Goal: Task Accomplishment & Management: Manage account settings

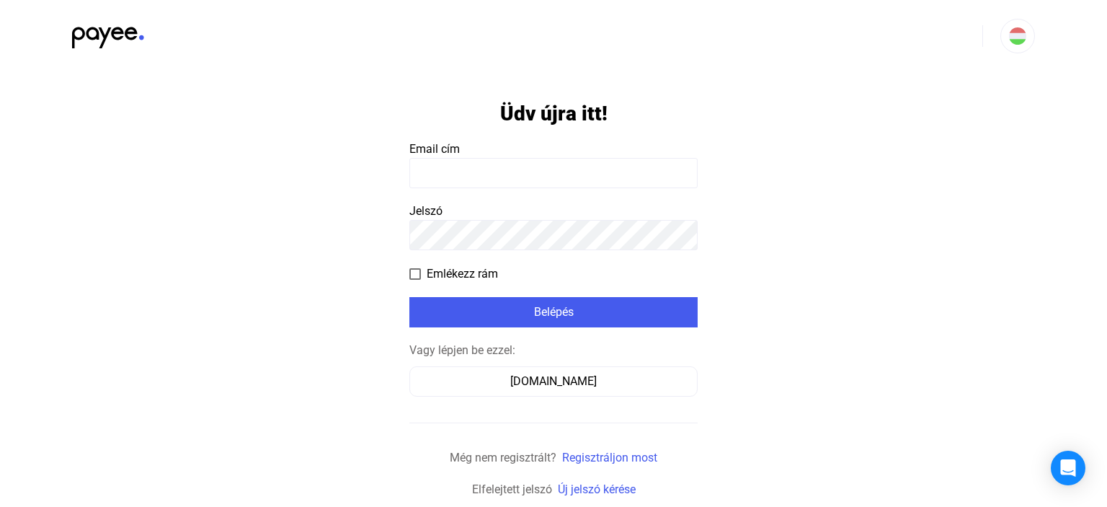
click at [515, 163] on input at bounding box center [553, 173] width 288 height 30
type input "**********"
click at [420, 271] on span at bounding box center [415, 274] width 12 height 12
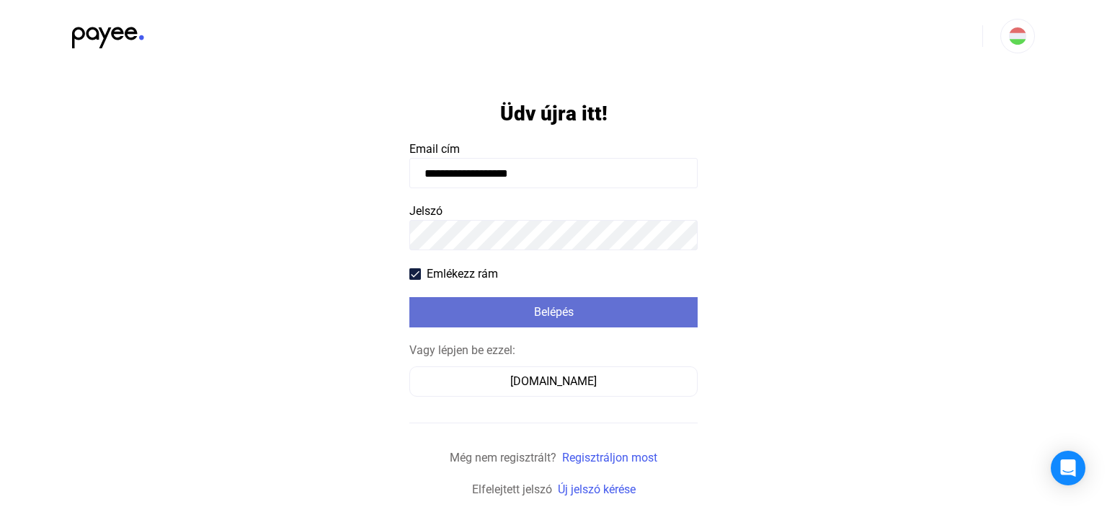
click at [567, 314] on div "Belépés" at bounding box center [554, 311] width 280 height 17
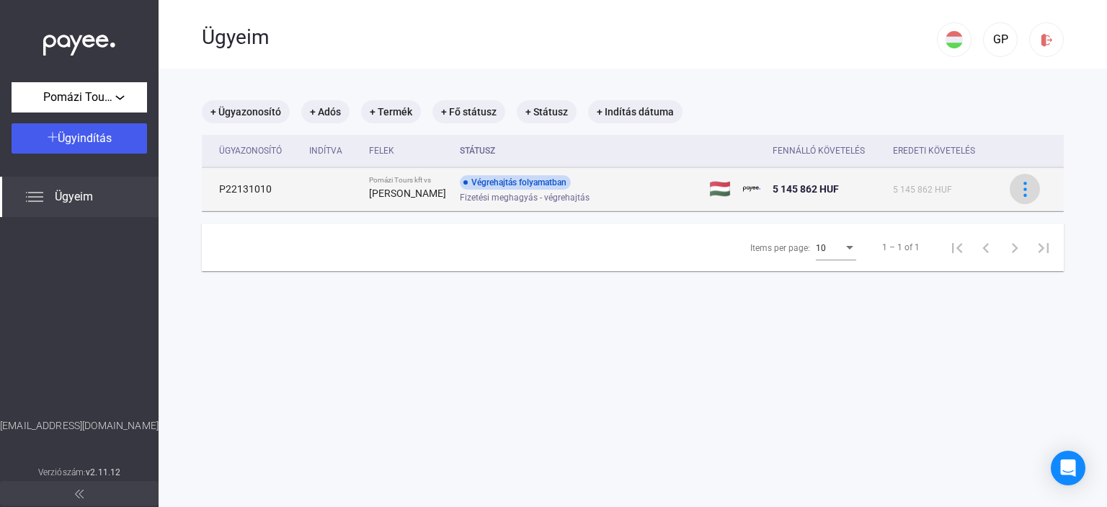
click at [1031, 191] on img at bounding box center [1025, 189] width 15 height 15
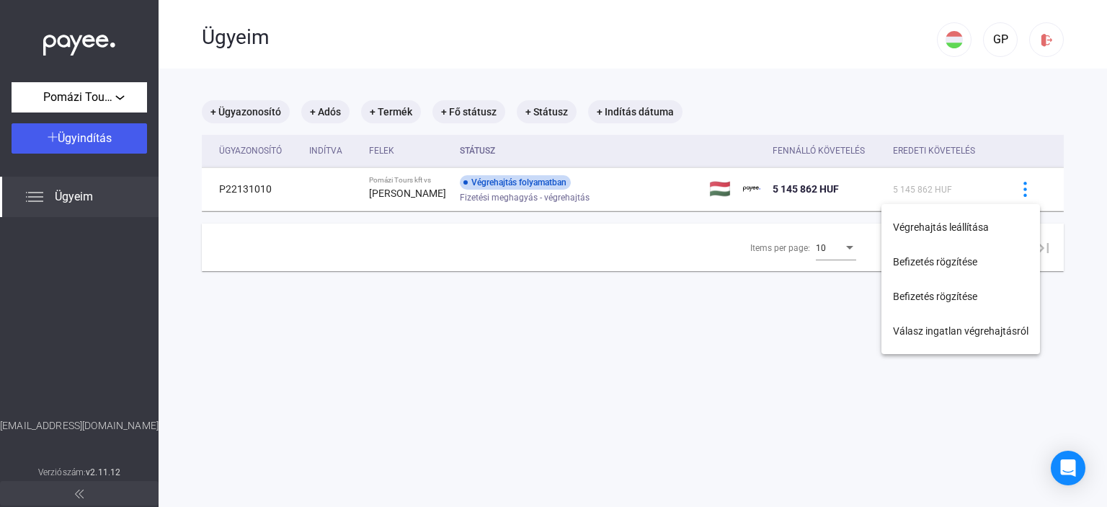
click at [714, 357] on div at bounding box center [553, 253] width 1107 height 507
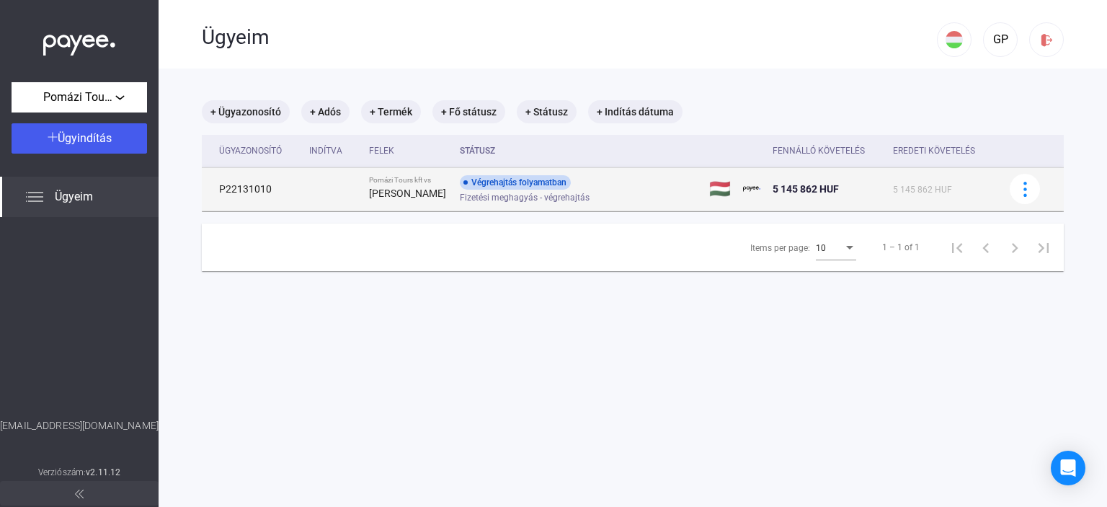
click at [386, 185] on div "[PERSON_NAME]" at bounding box center [409, 193] width 80 height 17
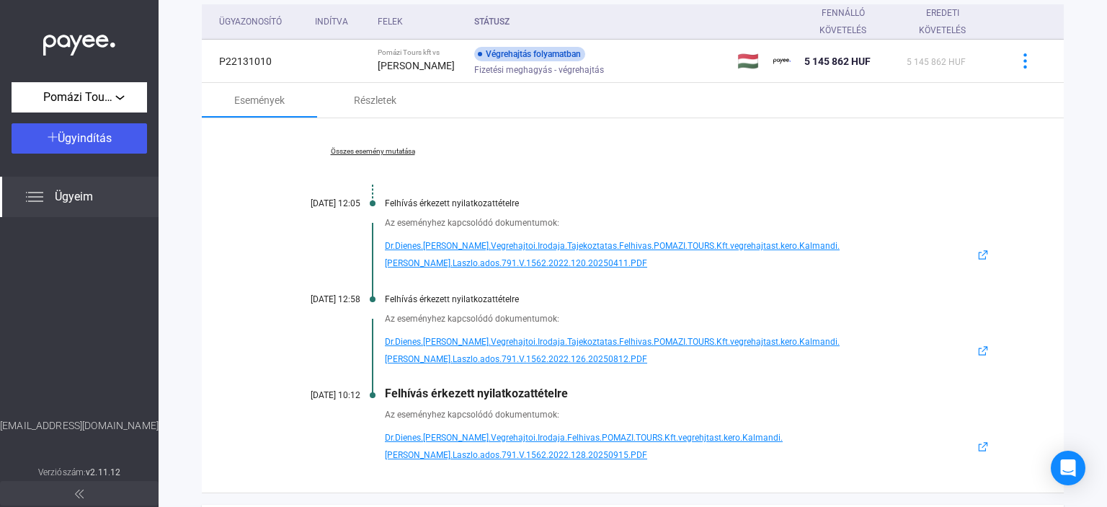
scroll to position [164, 0]
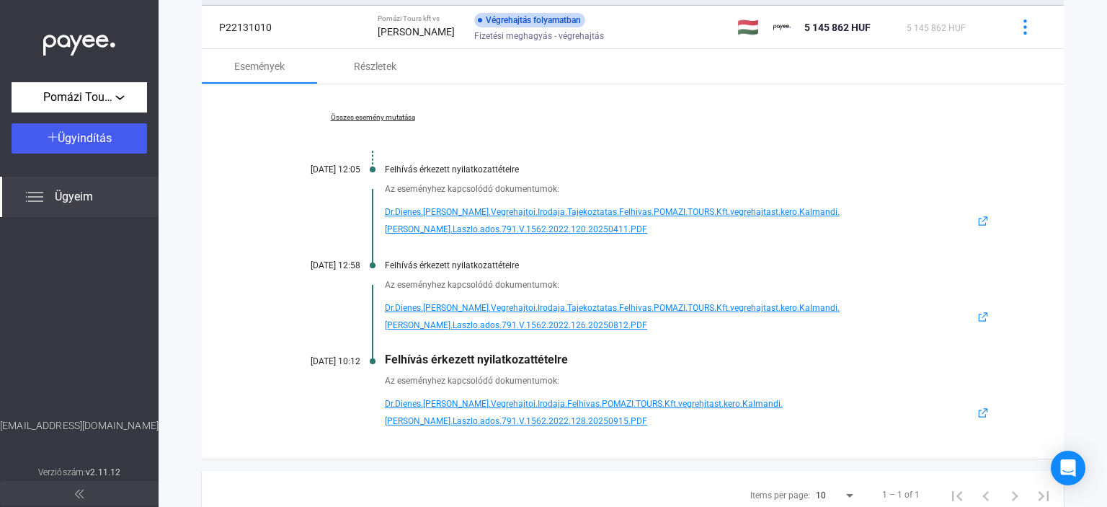
click at [592, 395] on span "Dr.Dienes.[PERSON_NAME].Vegrehajtoi.Irodaja.Felhivas.POMAZI.TOURS.Kft.vegrehjta…" at bounding box center [680, 412] width 590 height 35
click at [543, 395] on span "Dr.Dienes.[PERSON_NAME].Vegrehajtoi.Irodaja.Felhivas.POMAZI.TOURS.Kft.vegrehjta…" at bounding box center [680, 412] width 590 height 35
